Goal: Task Accomplishment & Management: Complete application form

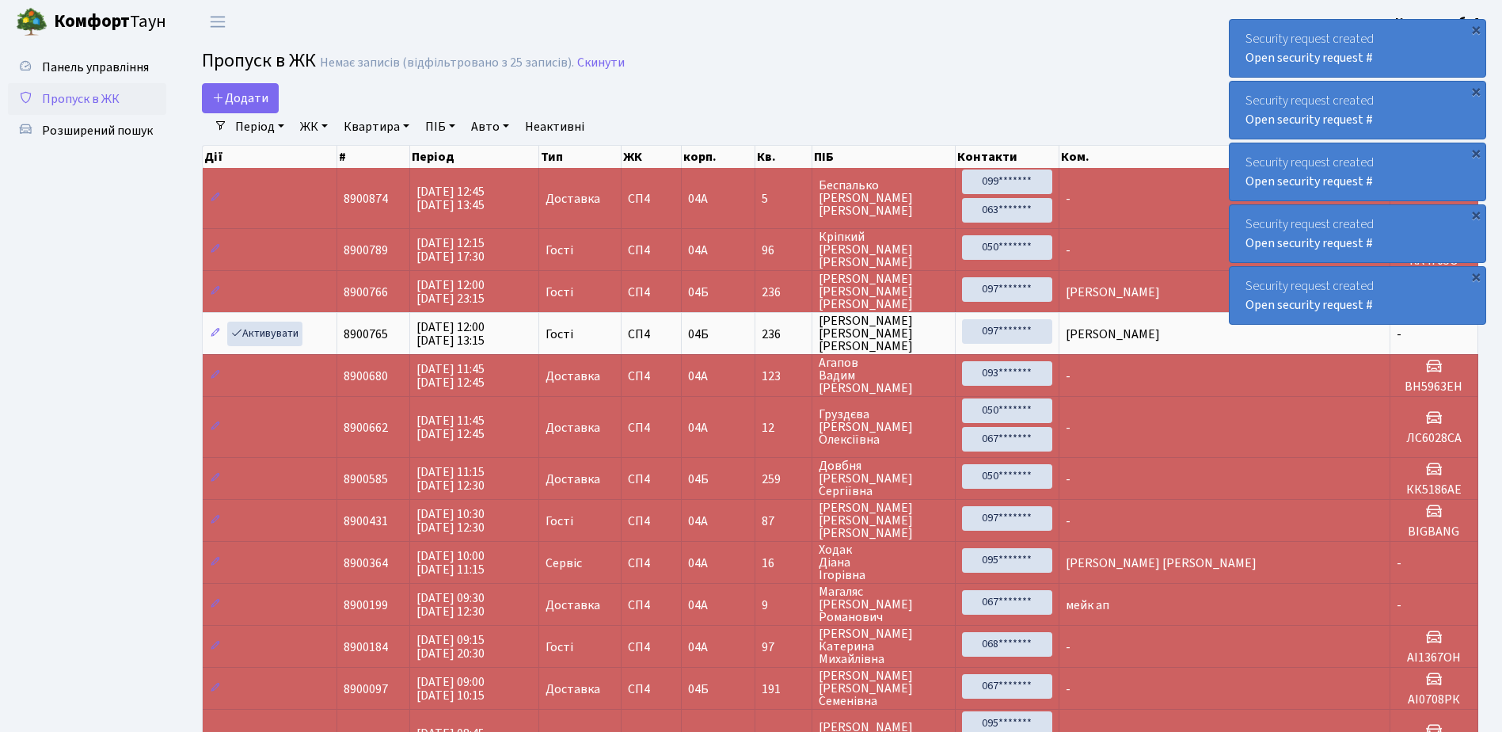
select select "25"
drag, startPoint x: 0, startPoint y: 0, endPoint x: 259, endPoint y: 71, distance: 268.6
click at [261, 81] on main "Admin Пропуск в ЖК Список Пропуск в ЖК Немає записів (відфільтровано з 25 запис…" at bounding box center [840, 661] width 1324 height 1235
click at [242, 86] on link "Додати" at bounding box center [240, 98] width 77 height 30
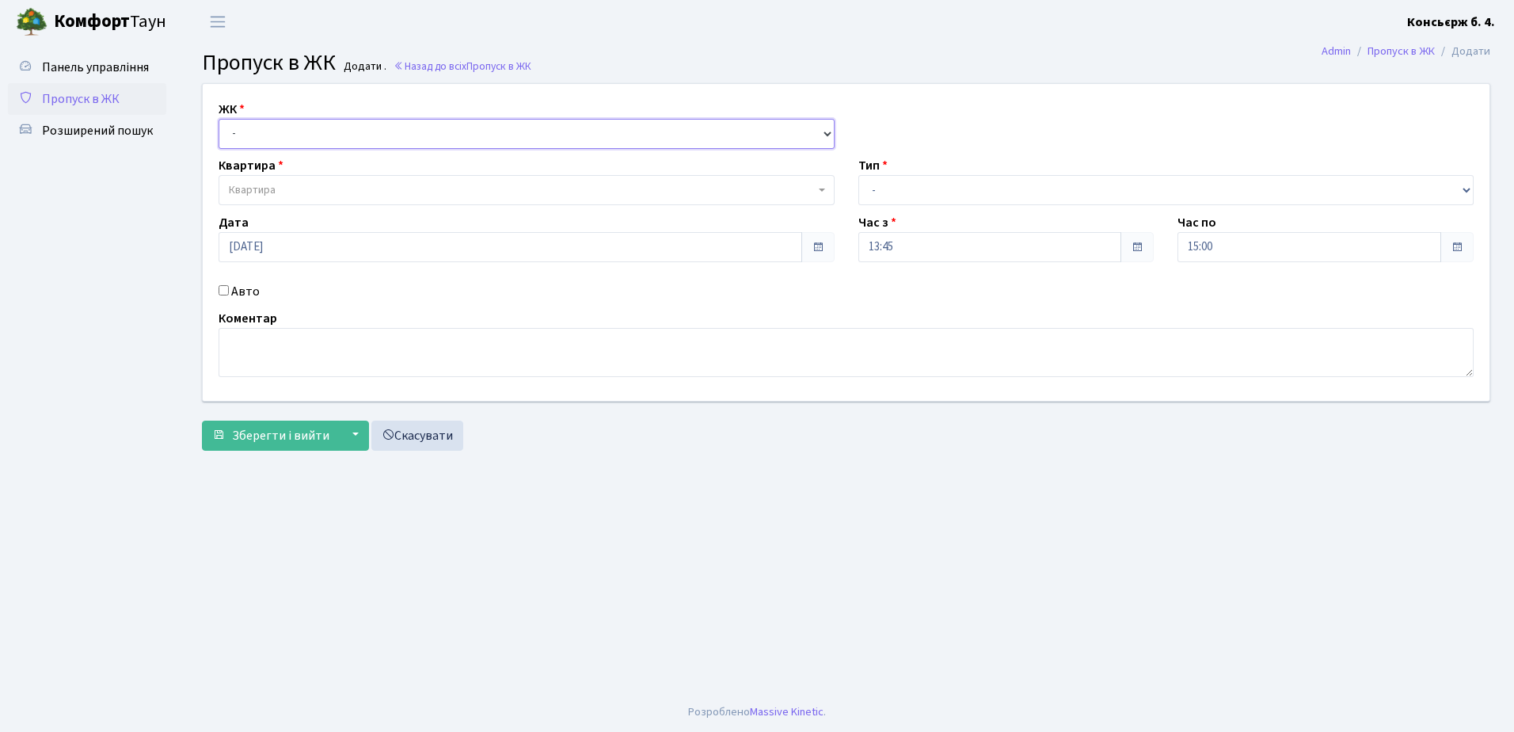
click at [314, 130] on select "- СП4, Столичне шосе, 5" at bounding box center [527, 134] width 616 height 30
select select "325"
click at [219, 119] on select "- СП4, Столичне шосе, 5" at bounding box center [527, 134] width 616 height 30
select select
click at [299, 180] on span "Квартира" at bounding box center [527, 190] width 616 height 30
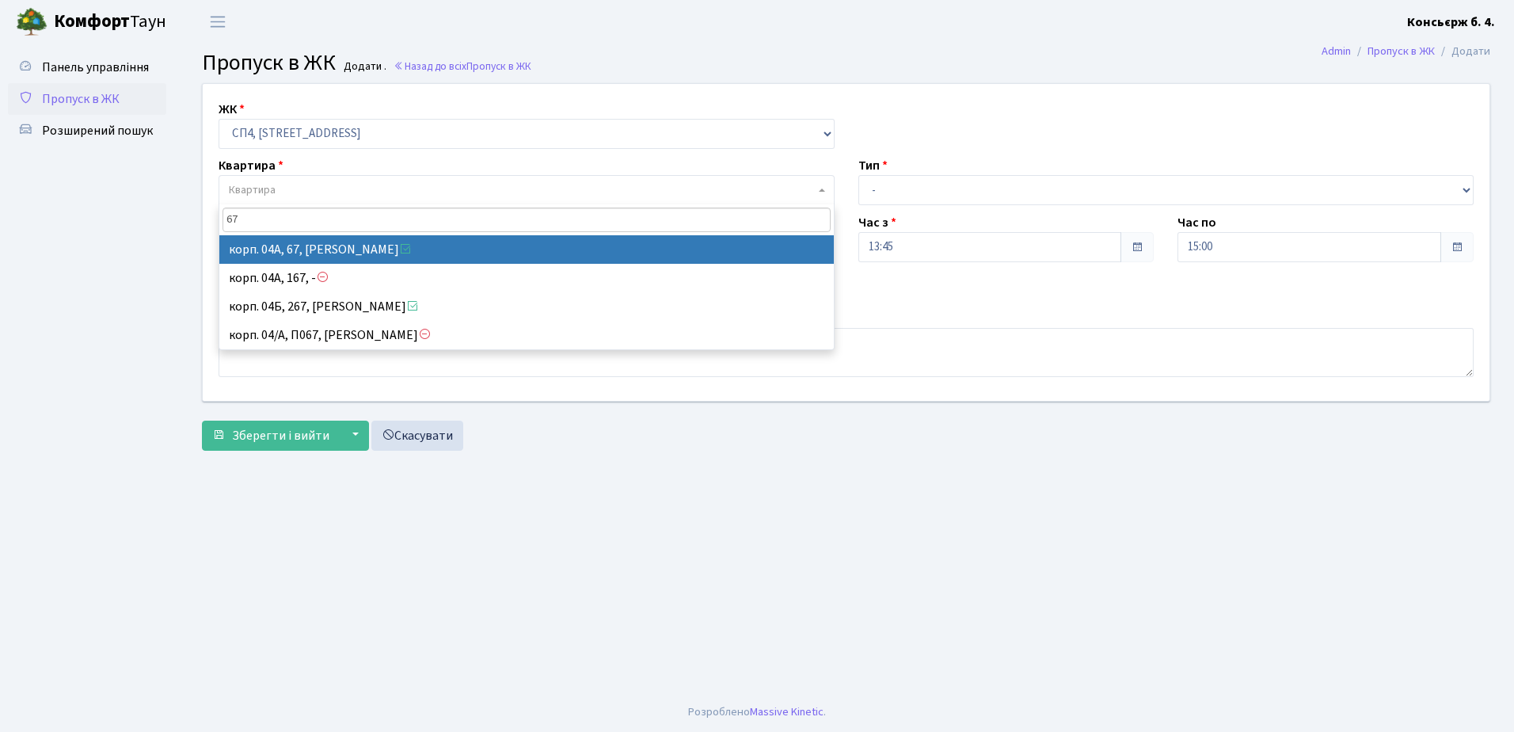
type input "67"
select select "21095"
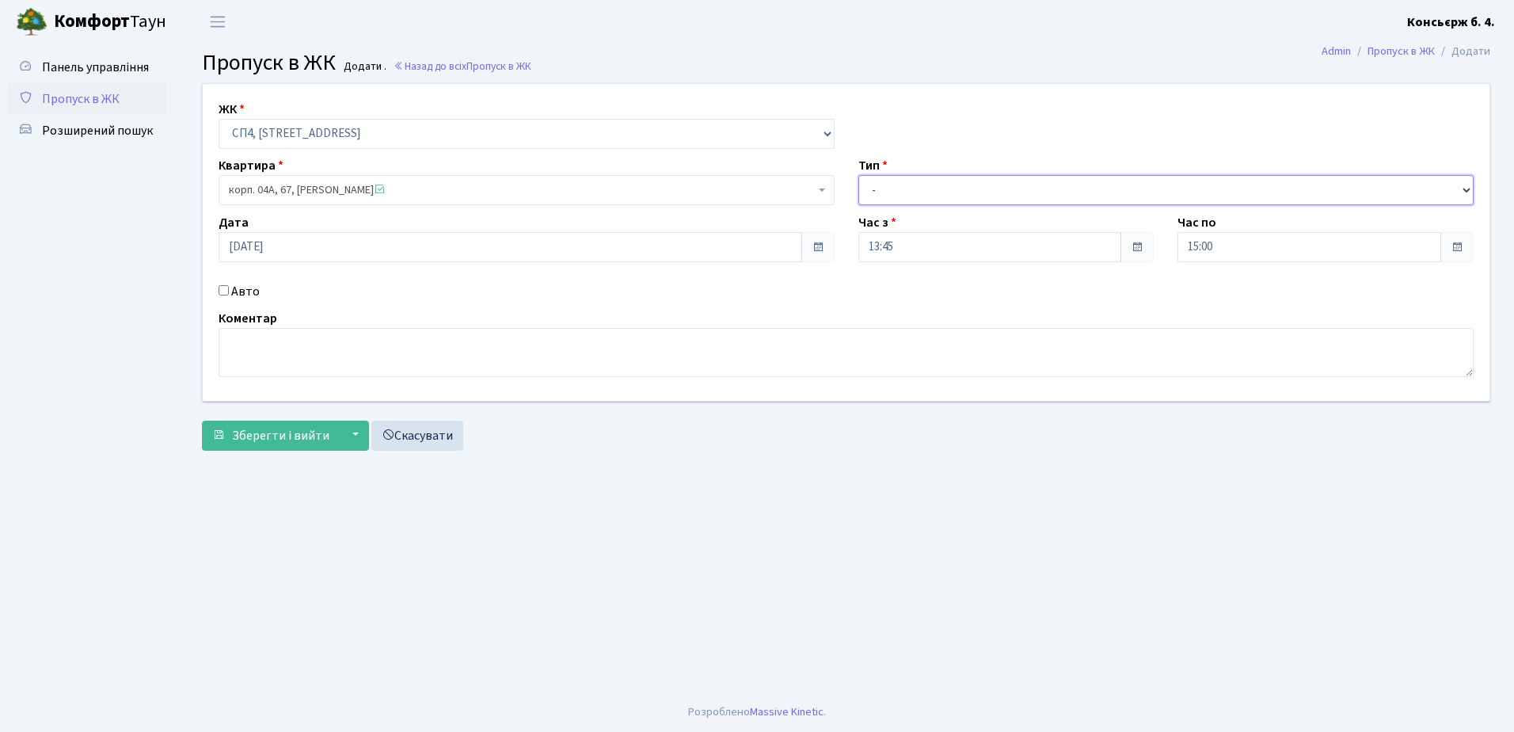
click at [947, 195] on select "- Доставка Таксі Гості Сервіс" at bounding box center [1166, 190] width 616 height 30
select select "18"
click at [858, 175] on select "- Доставка Таксі Гості Сервіс" at bounding box center [1166, 190] width 616 height 30
click at [221, 295] on input "Авто" at bounding box center [224, 290] width 10 height 10
checkbox input "true"
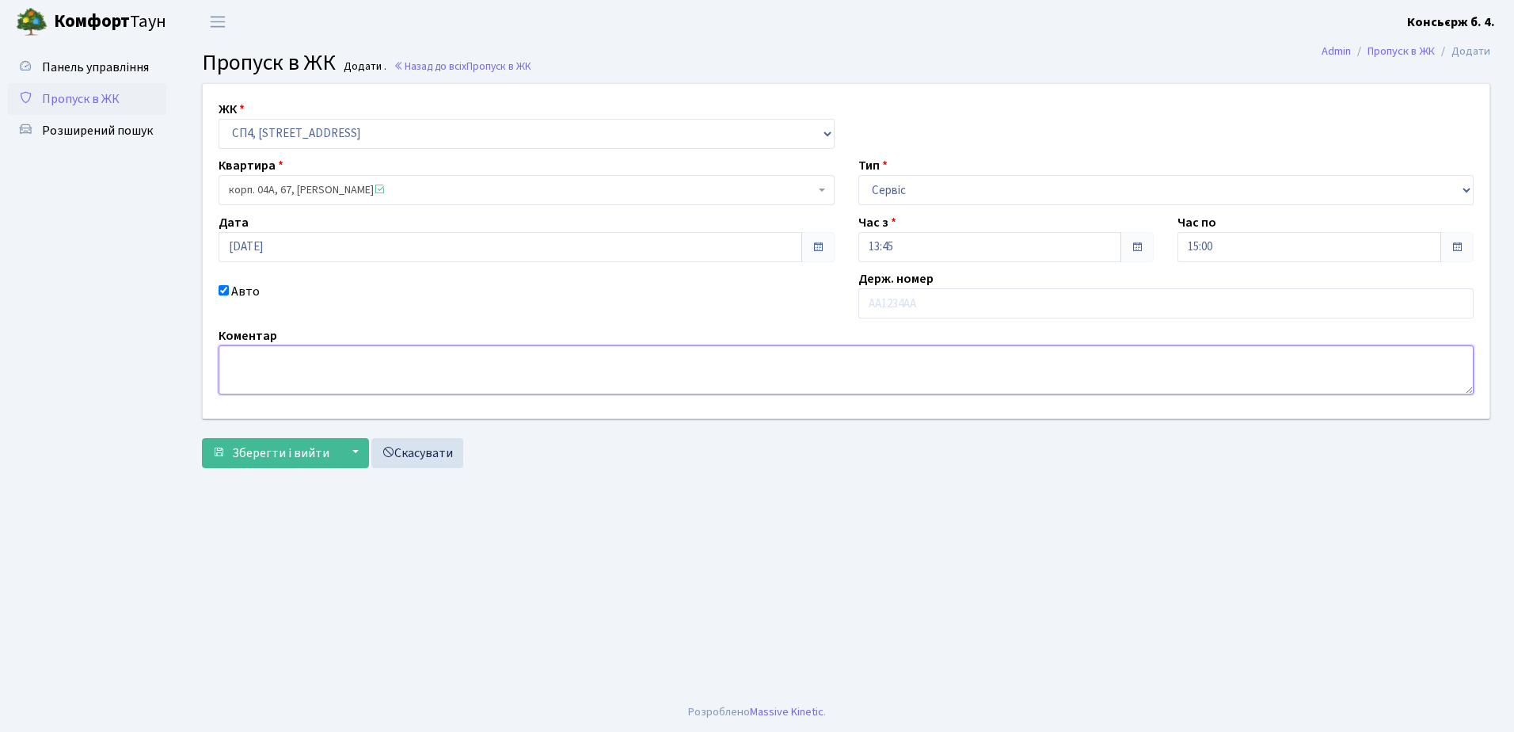
click at [266, 379] on textarea at bounding box center [846, 369] width 1255 height 49
click at [930, 307] on input "text" at bounding box center [1166, 303] width 616 height 30
click at [919, 299] on input "text" at bounding box center [1166, 303] width 616 height 30
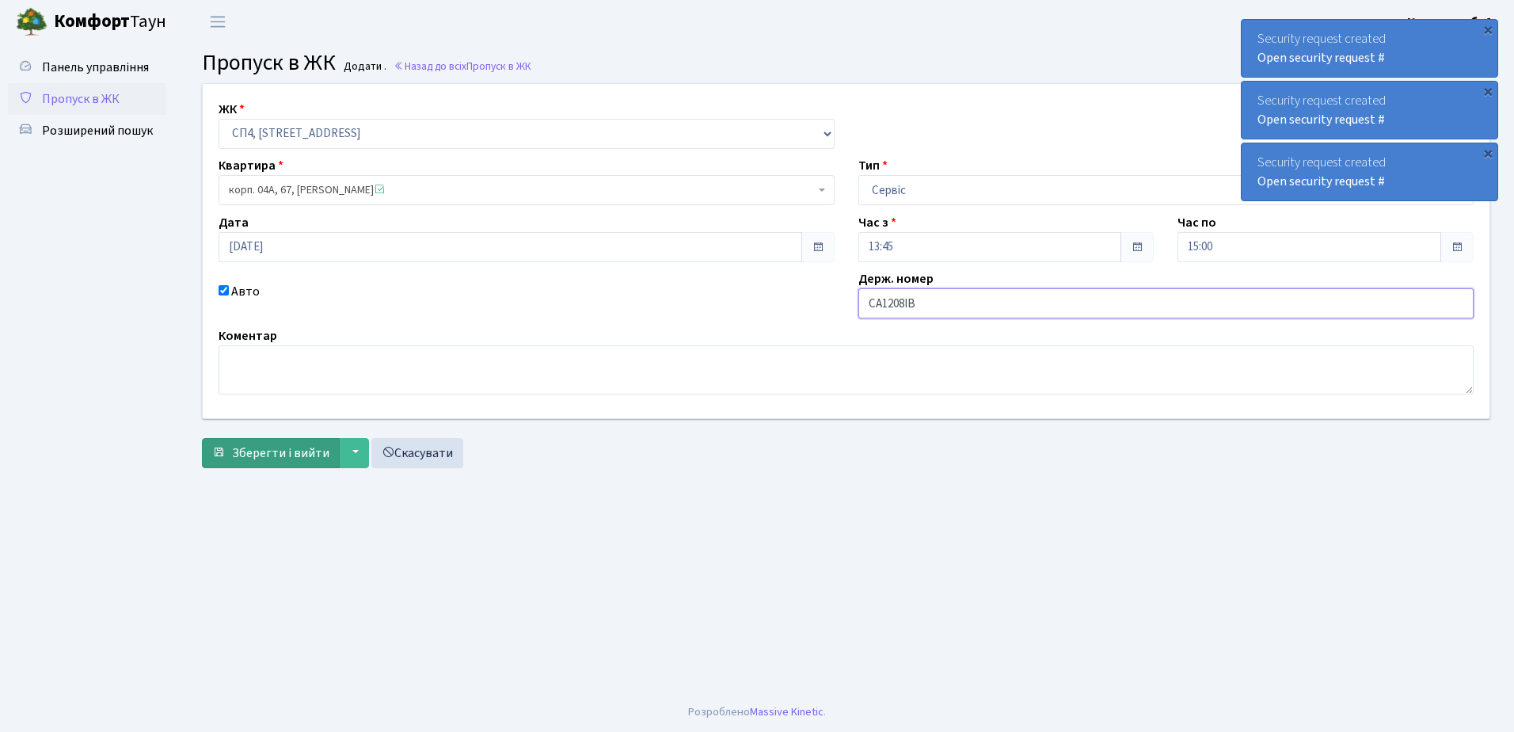
type input "CA1208IB"
click at [288, 458] on span "Зберегти і вийти" at bounding box center [280, 452] width 97 height 17
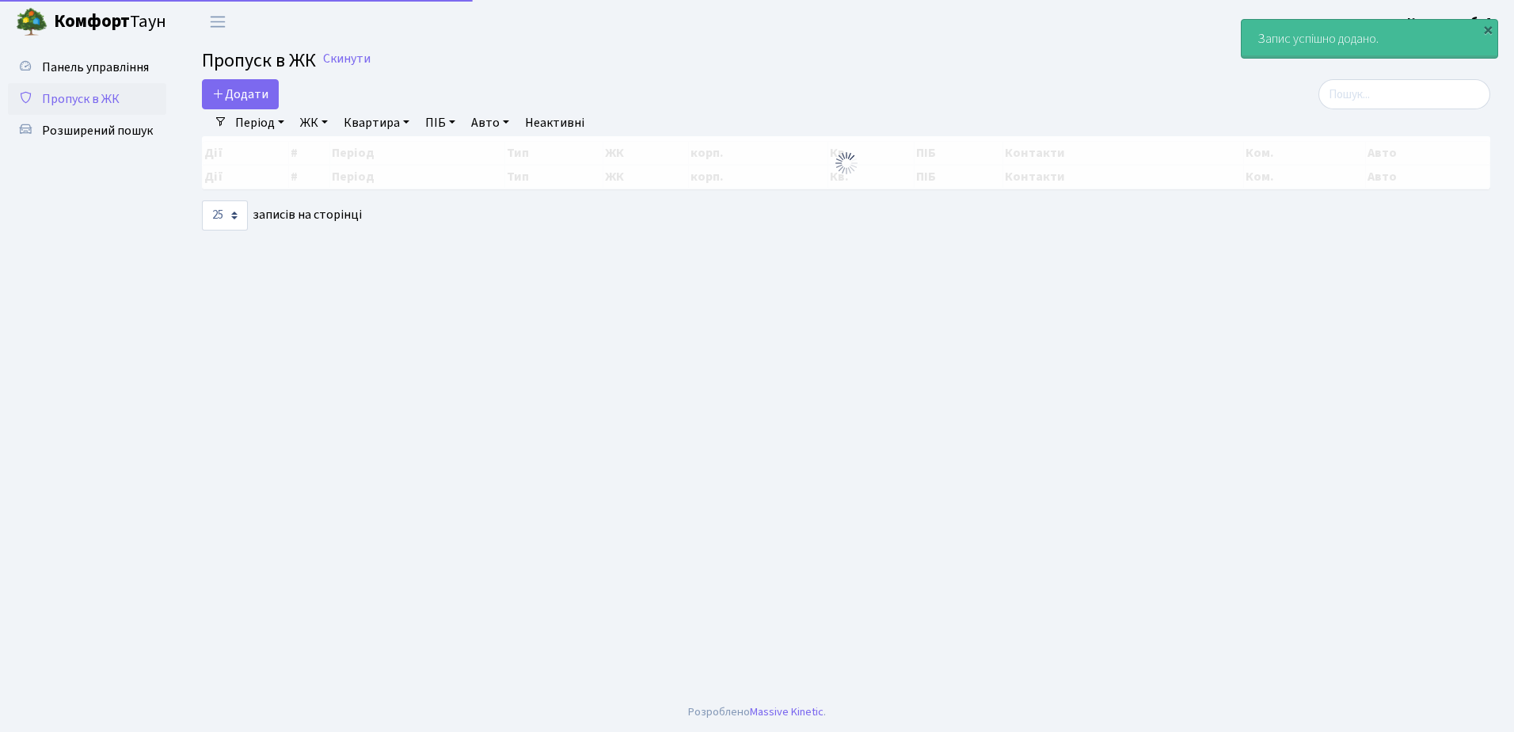
select select "25"
